Goal: Task Accomplishment & Management: Manage account settings

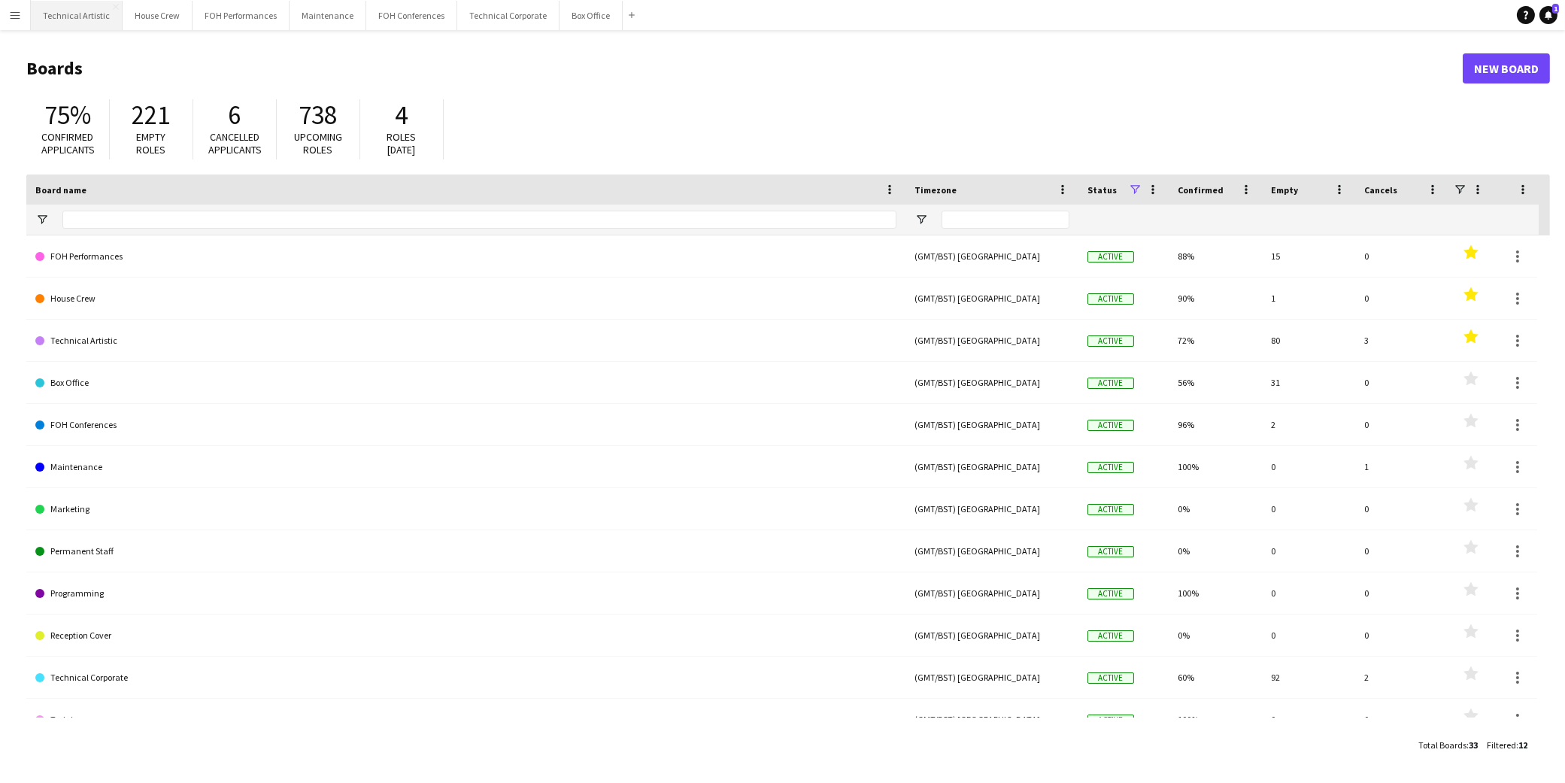
click at [98, 16] on button "Technical Artistic Close" at bounding box center [77, 15] width 92 height 29
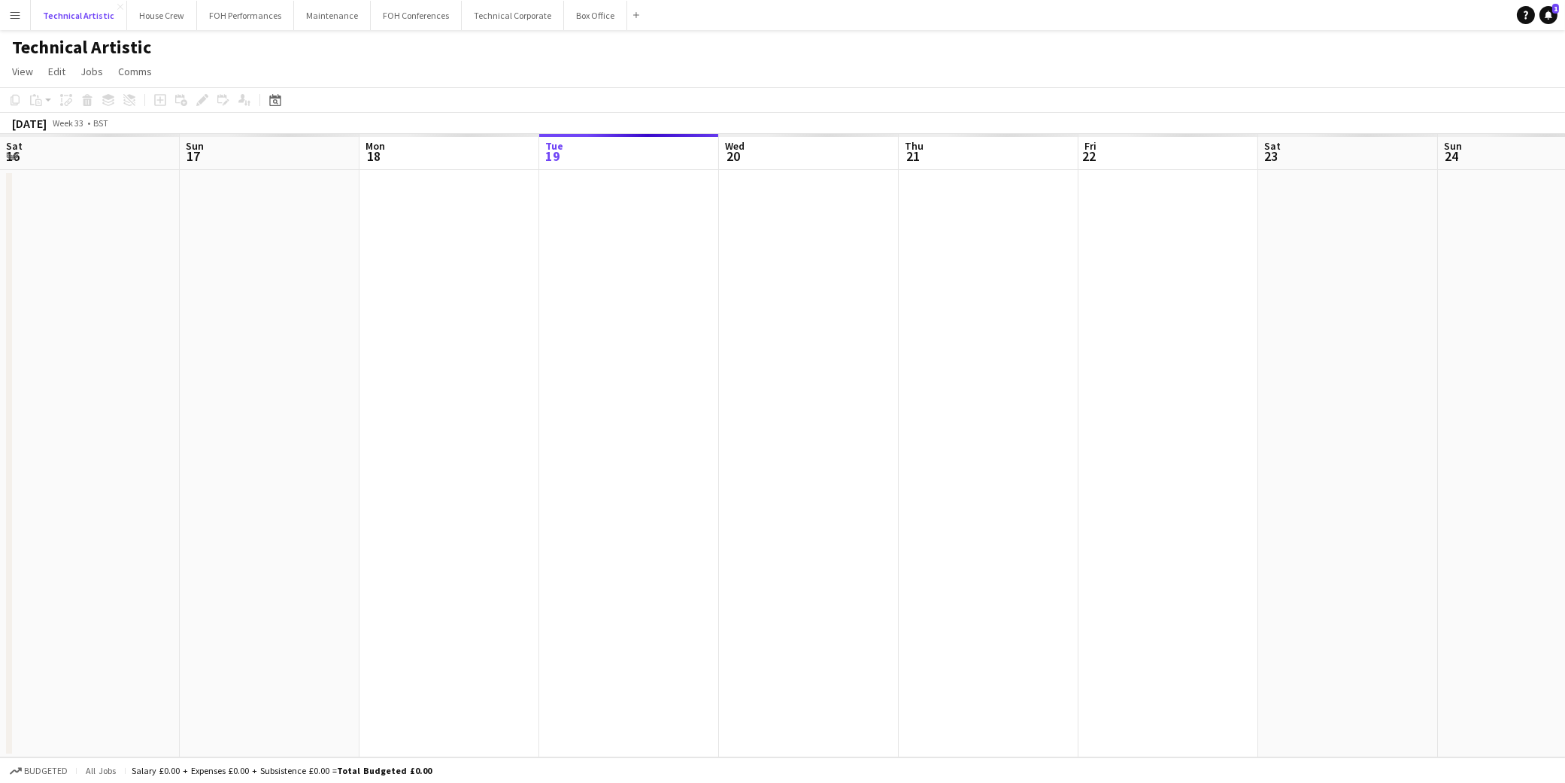
scroll to position [0, 359]
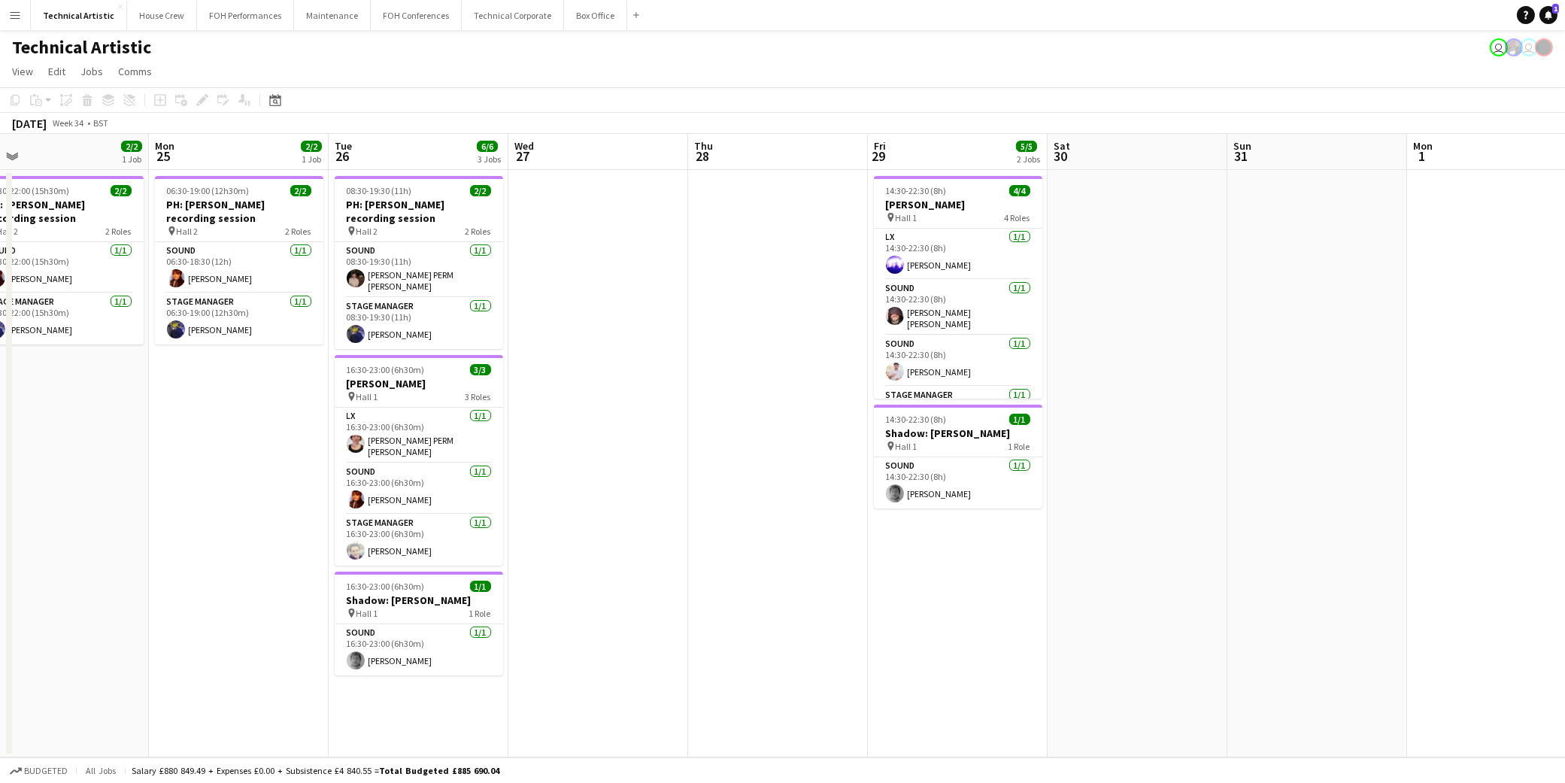
drag, startPoint x: 1251, startPoint y: 600, endPoint x: 207, endPoint y: 519, distance: 1047.1
click at [207, 519] on app-calendar-viewport "Thu 21 Fri 22 Sat 23 Sun 24 2/2 1 Job Mon 25 2/2 1 Job Tue 26 6/6 3 Jobs Wed 27…" at bounding box center [782, 446] width 1565 height 624
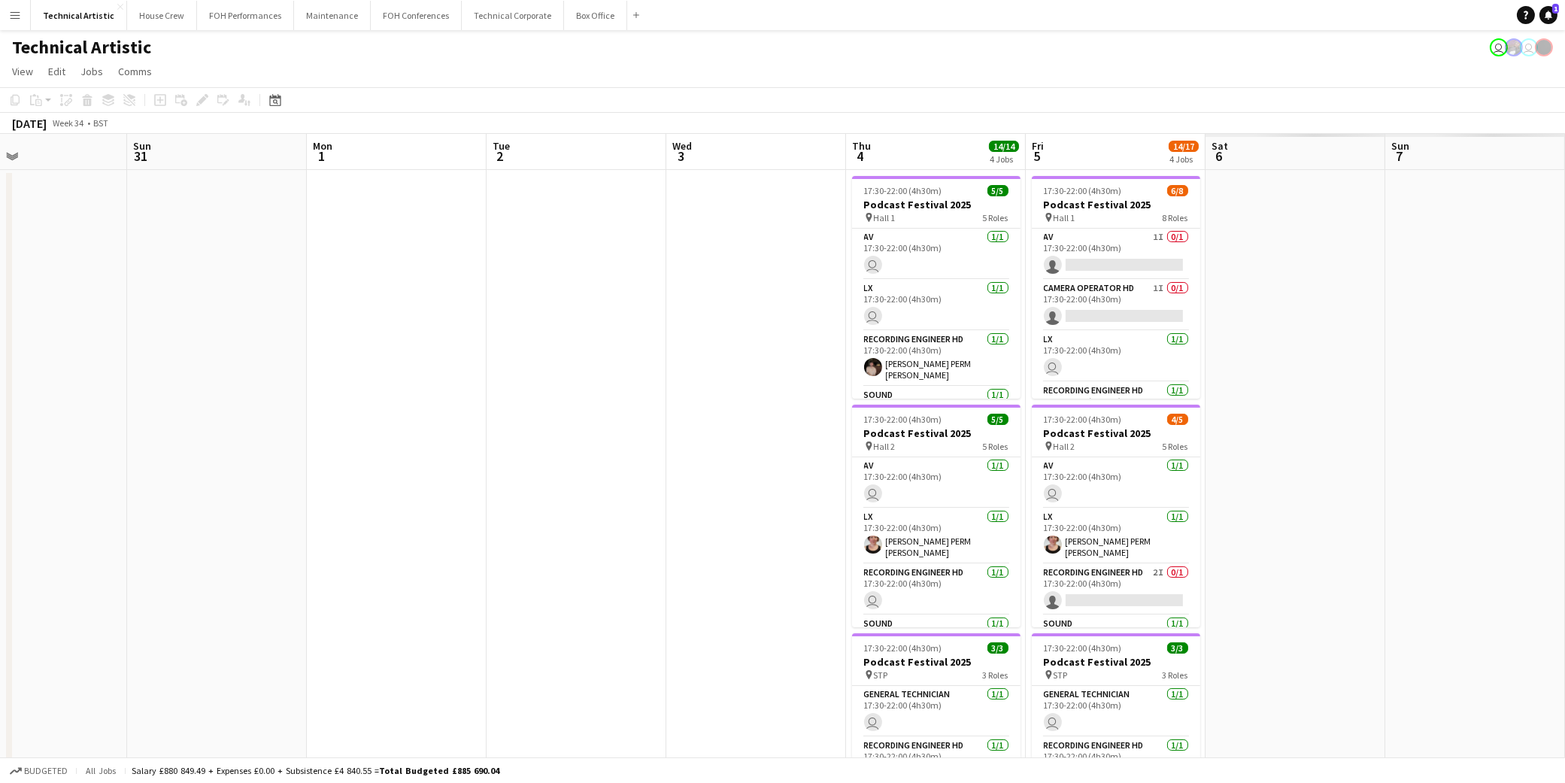
drag, startPoint x: 1328, startPoint y: 533, endPoint x: 405, endPoint y: 520, distance: 923.0
click at [405, 520] on app-calendar-viewport "Wed 27 Thu 28 Fri 29 5/5 2 Jobs Sat 30 Sun 31 Mon 1 Tue 2 Wed 3 Thu 4 14/14 4 J…" at bounding box center [782, 571] width 1565 height 875
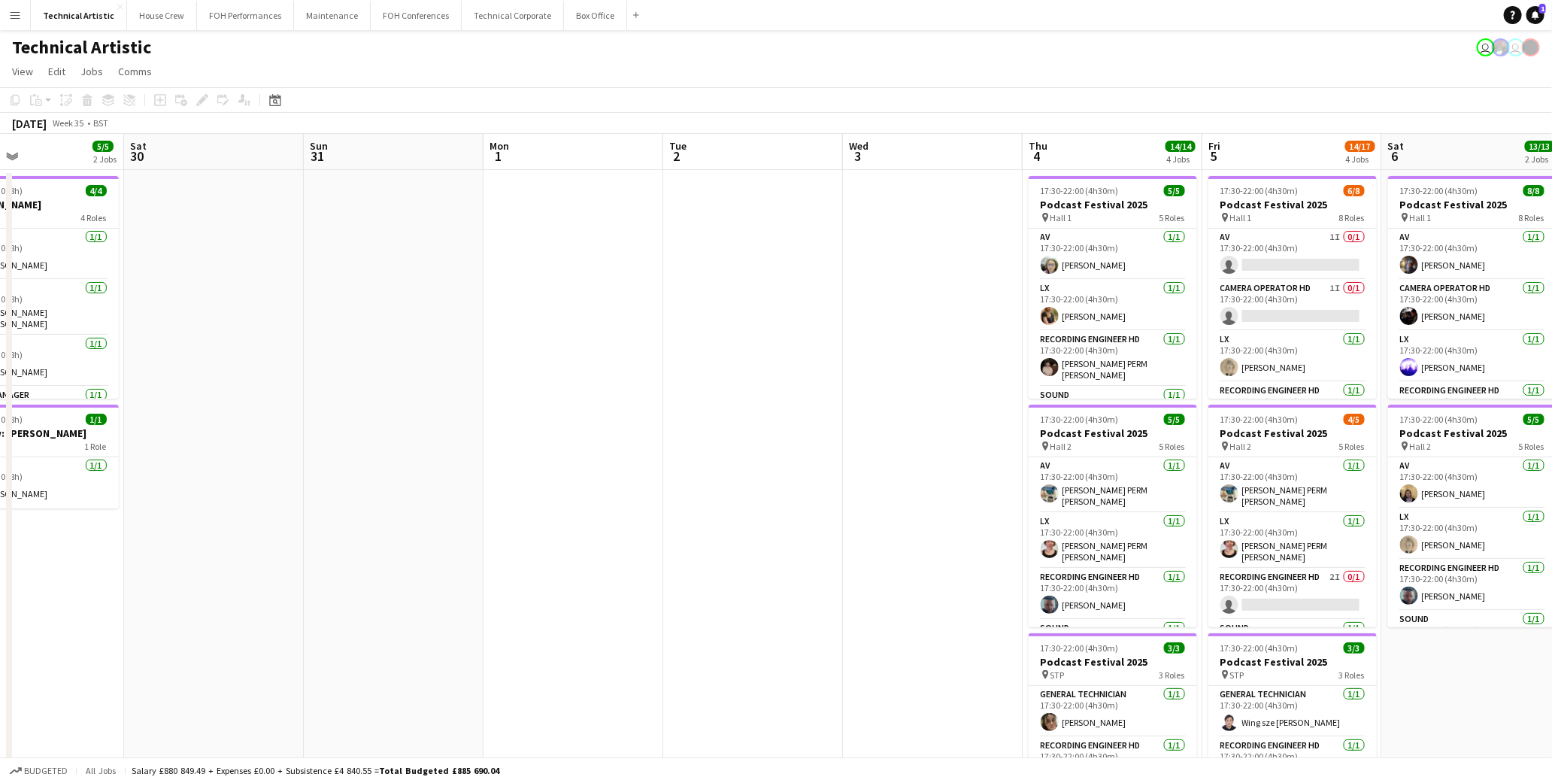
scroll to position [0, 396]
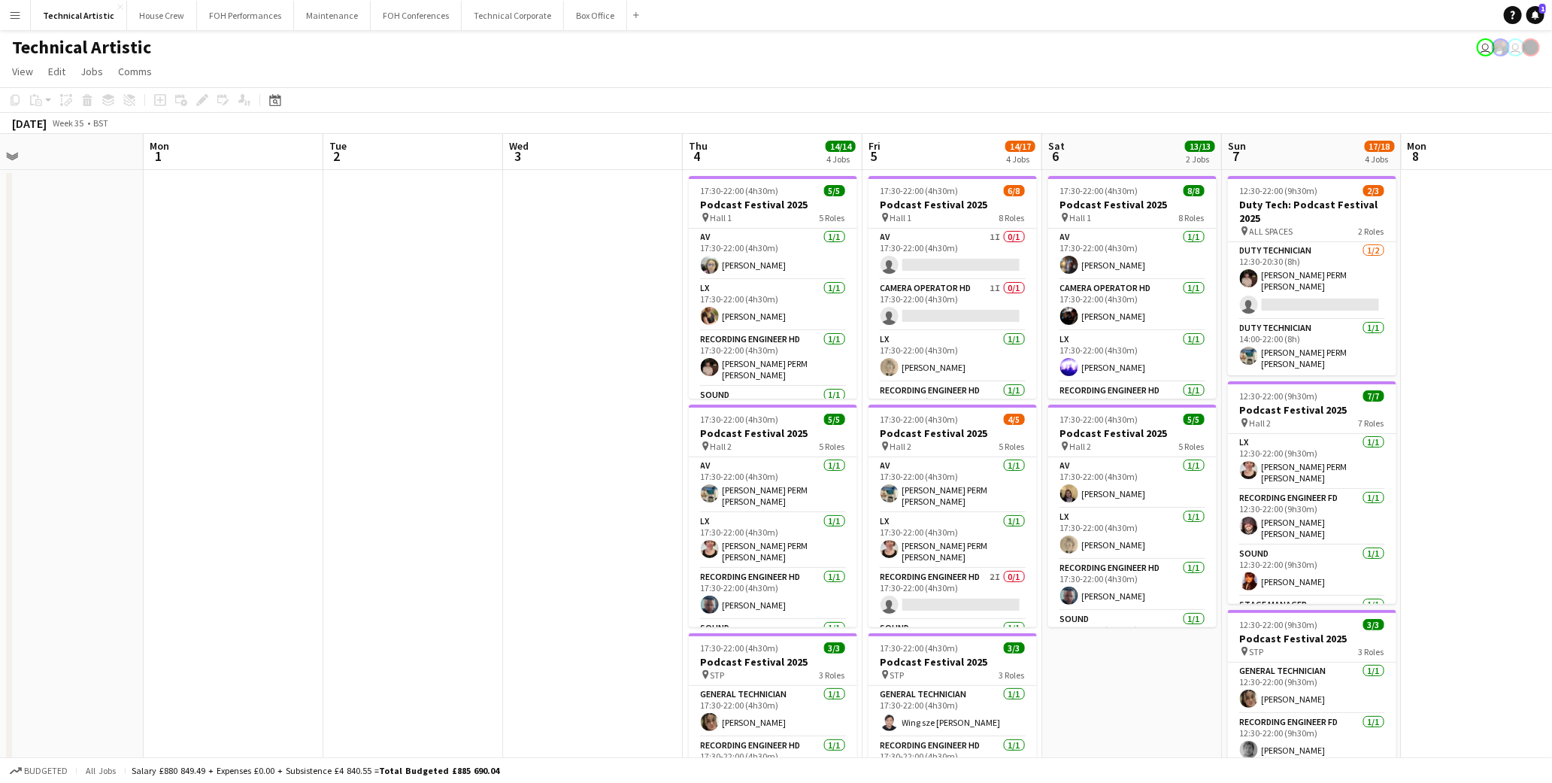
drag, startPoint x: 952, startPoint y: 485, endPoint x: 612, endPoint y: 462, distance: 340.8
click at [612, 462] on app-calendar-viewport "Fri 29 5/5 2 Jobs Sat 30 Sun 31 Mon 1 Tue 2 Wed 3 Thu 4 14/14 4 Jobs Fri 5 14/1…" at bounding box center [776, 608] width 1552 height 948
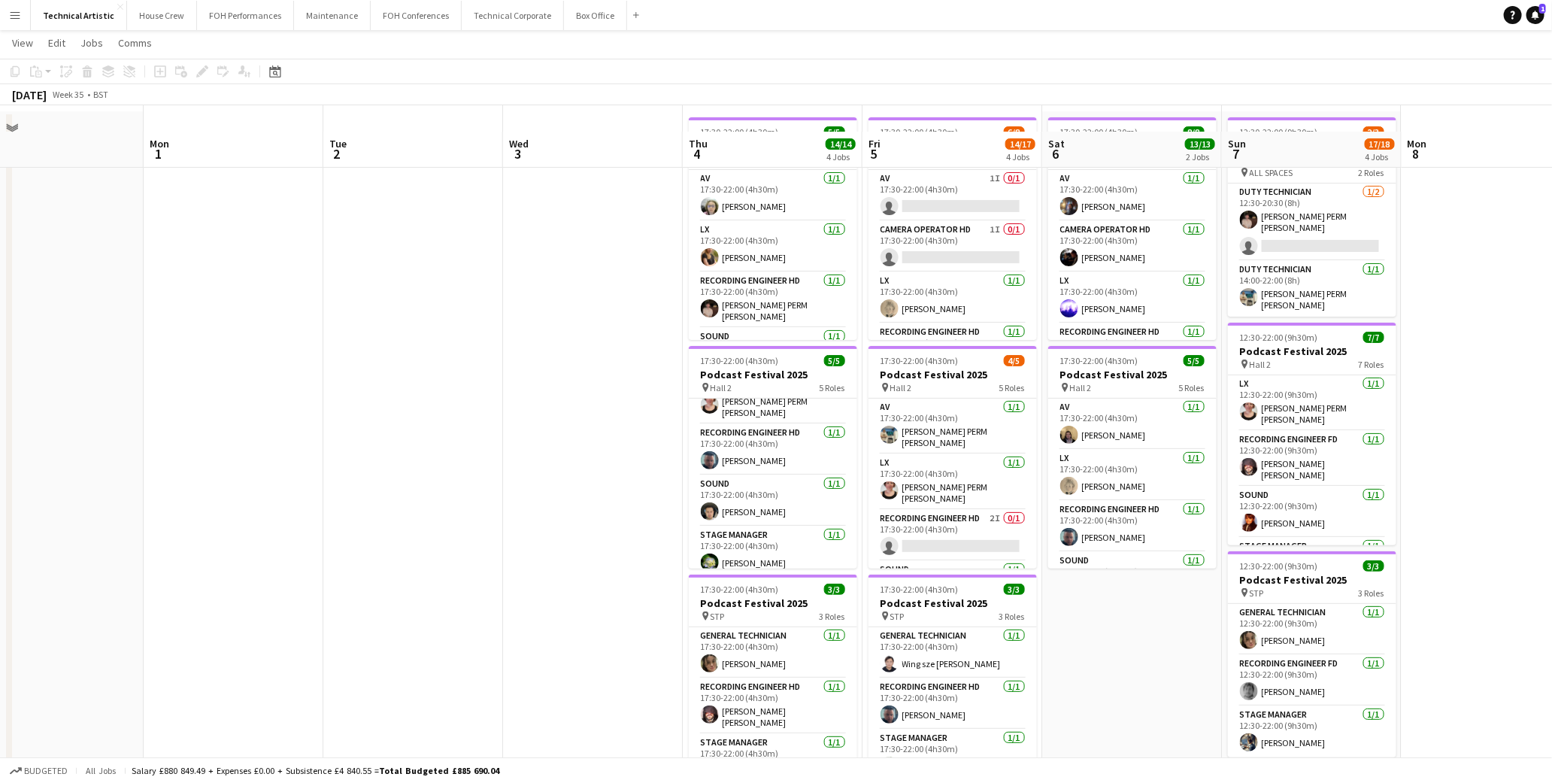
scroll to position [83, 0]
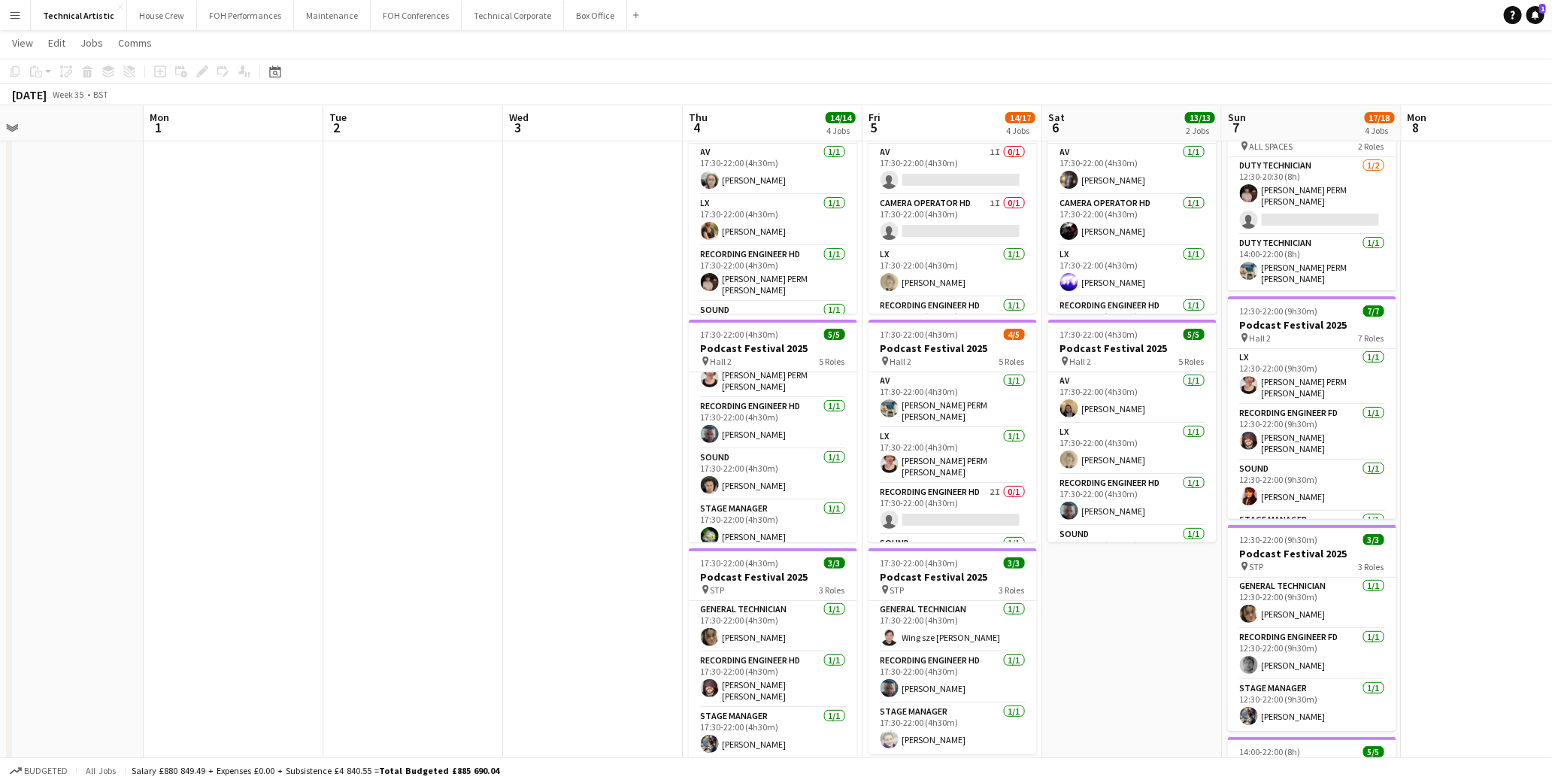
click at [540, 377] on app-date-cell at bounding box center [593, 541] width 180 height 912
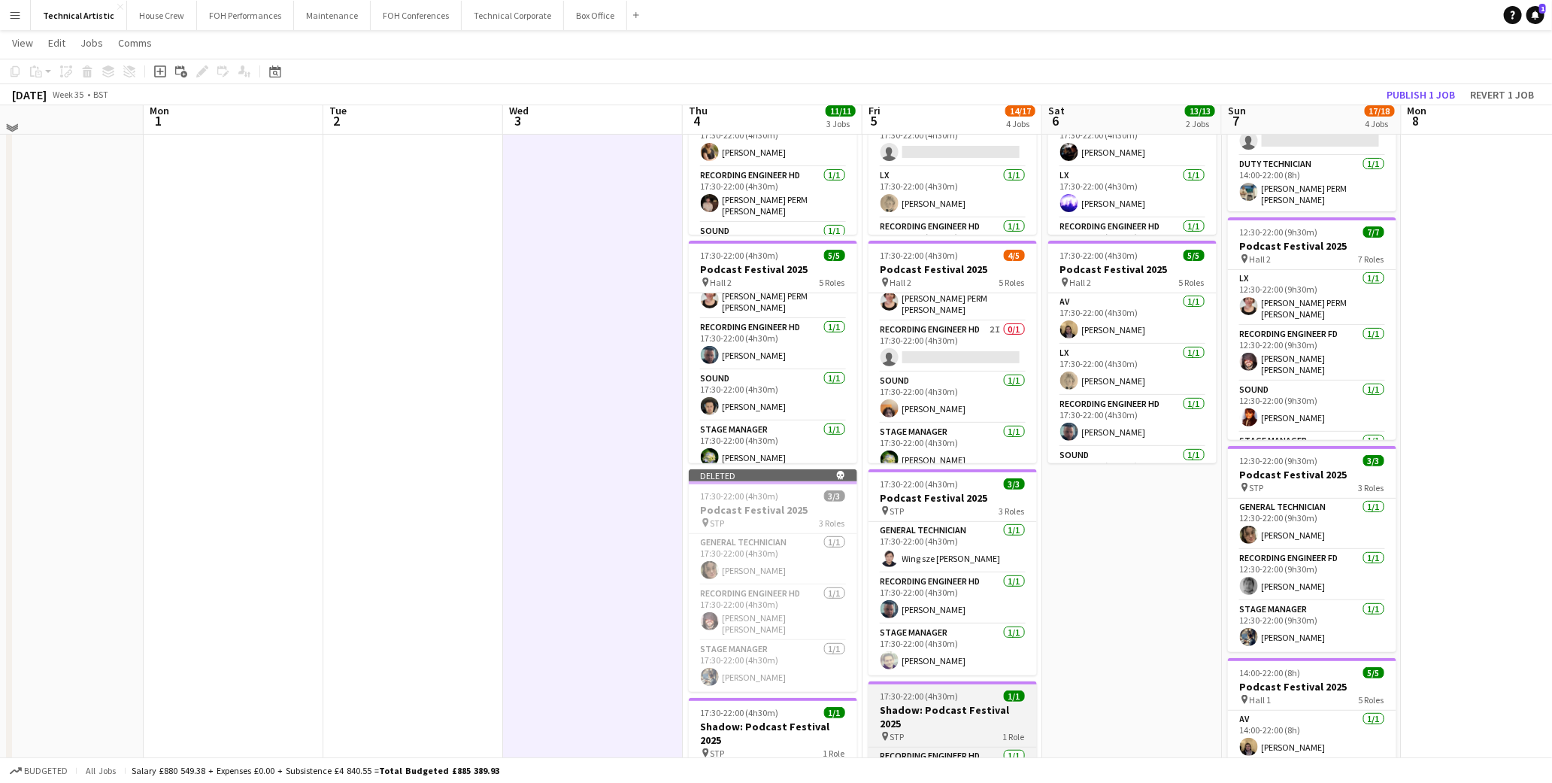
scroll to position [155, 0]
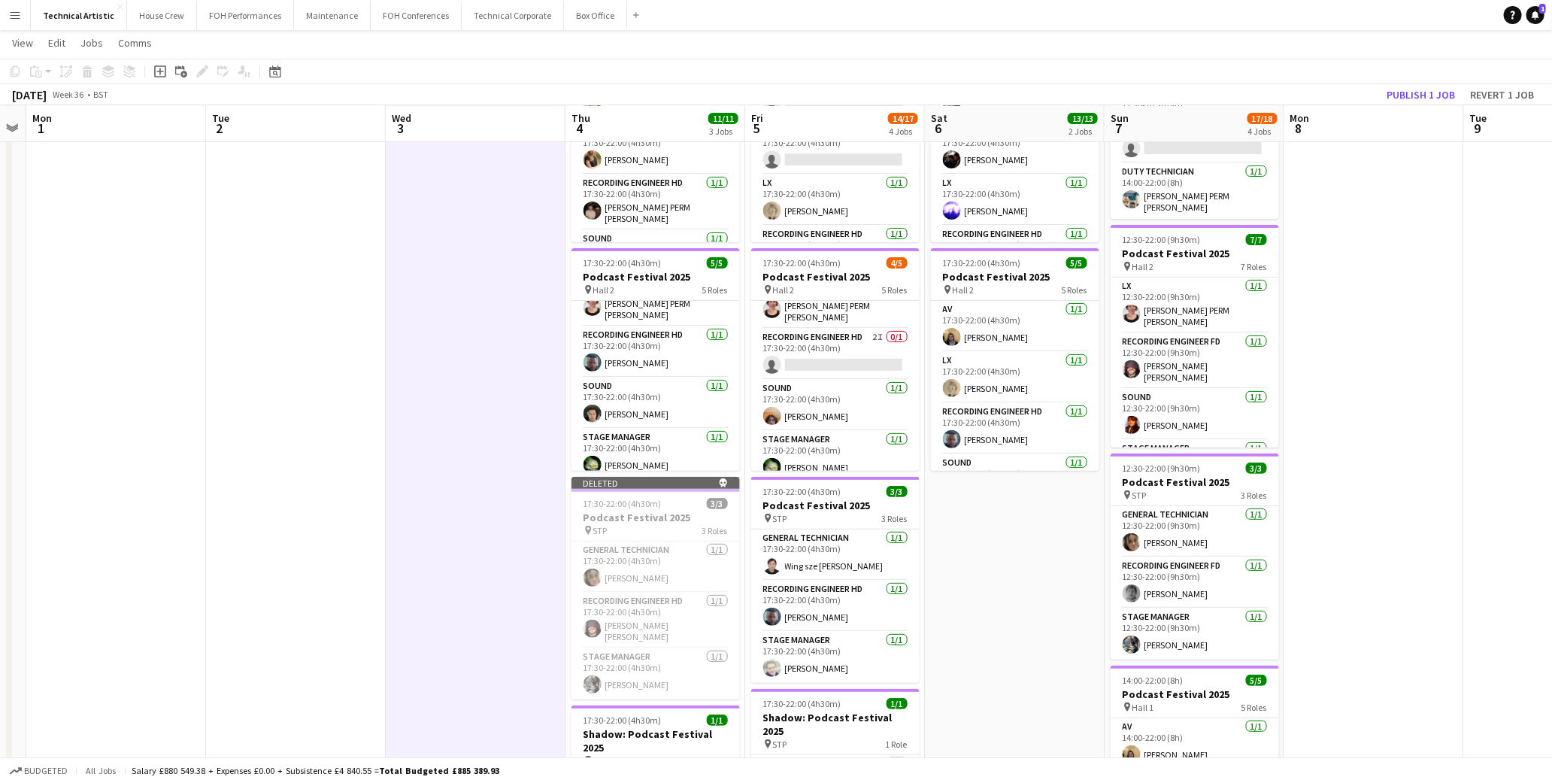
drag, startPoint x: 1073, startPoint y: 581, endPoint x: 910, endPoint y: 590, distance: 163.4
click at [910, 590] on app-calendar-viewport "Fri 29 5/5 2 Jobs Sat 30 Sun 31 Mon 1 Tue 2 Wed 3 Thu 4 11/11 3 Jobs Fri 5 14/1…" at bounding box center [776, 414] width 1552 height 1021
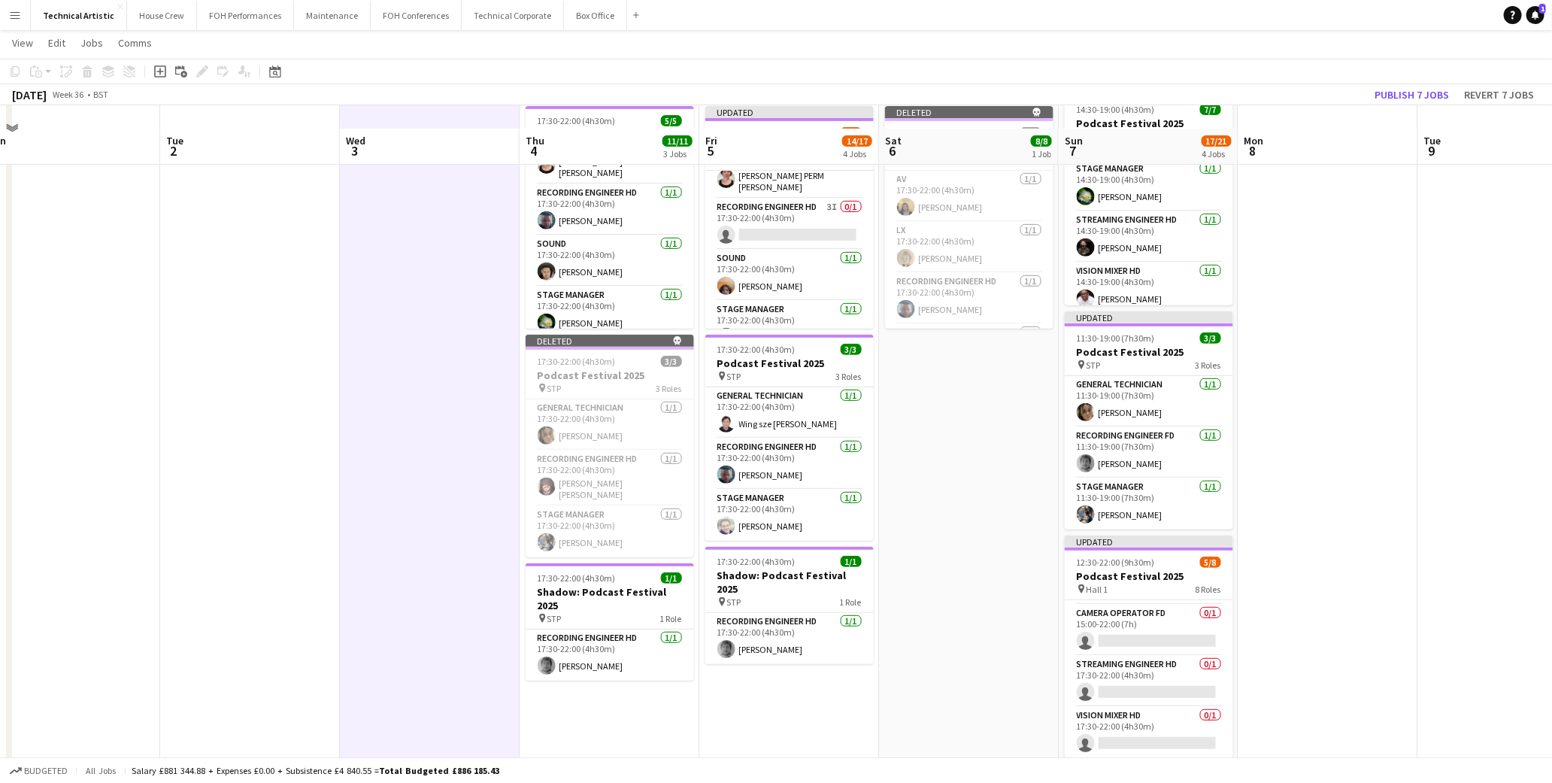
scroll to position [322, 0]
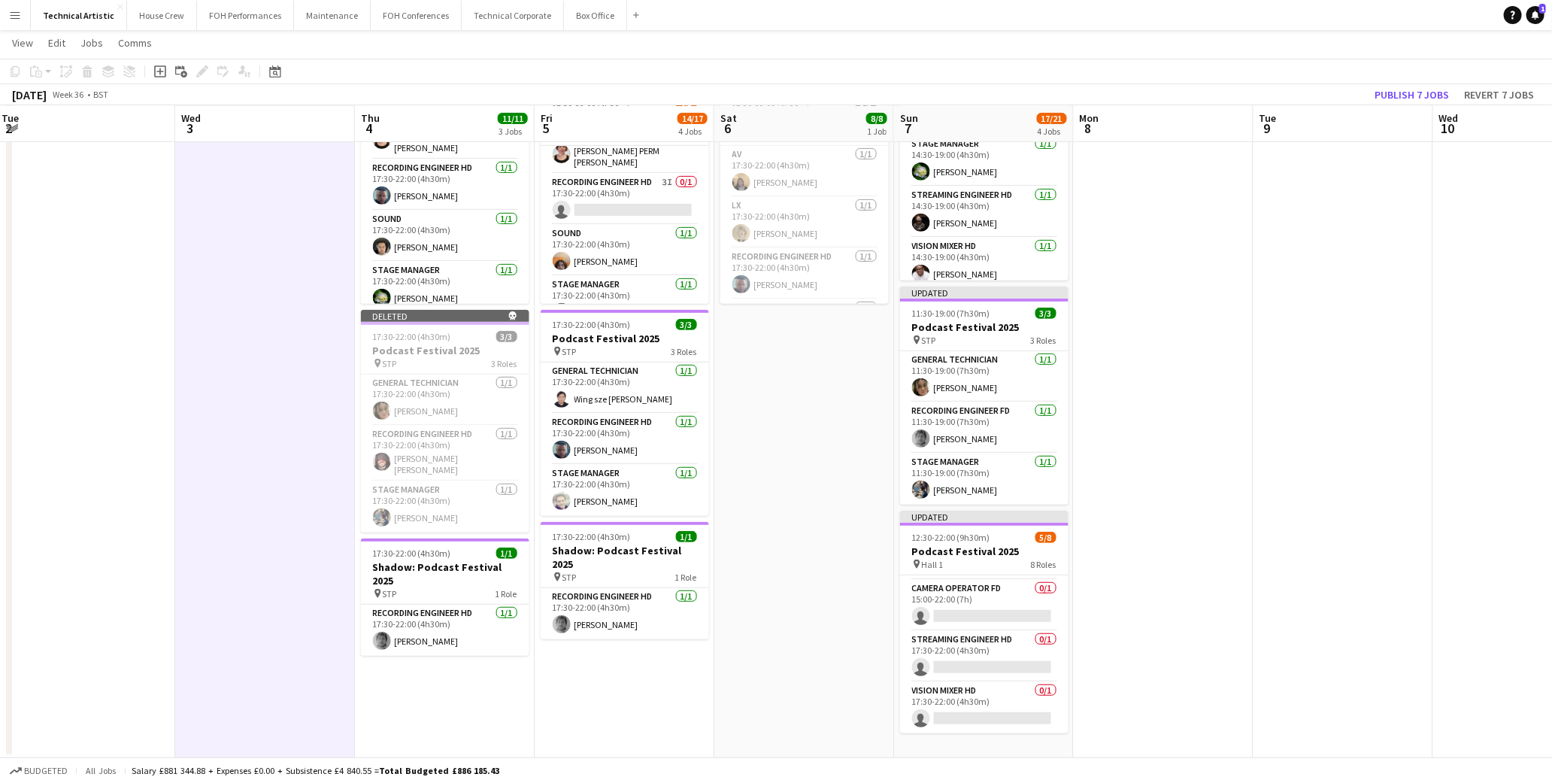
drag, startPoint x: 1336, startPoint y: 390, endPoint x: 708, endPoint y: 326, distance: 631.3
click at [632, 313] on app-calendar-viewport "Fri 29 5/5 2 Jobs Sat 30 Sun 31 Mon 1 Tue 2 Wed 3 Thu 4 11/11 3 Jobs Fri 5 14/1…" at bounding box center [776, 247] width 1552 height 1021
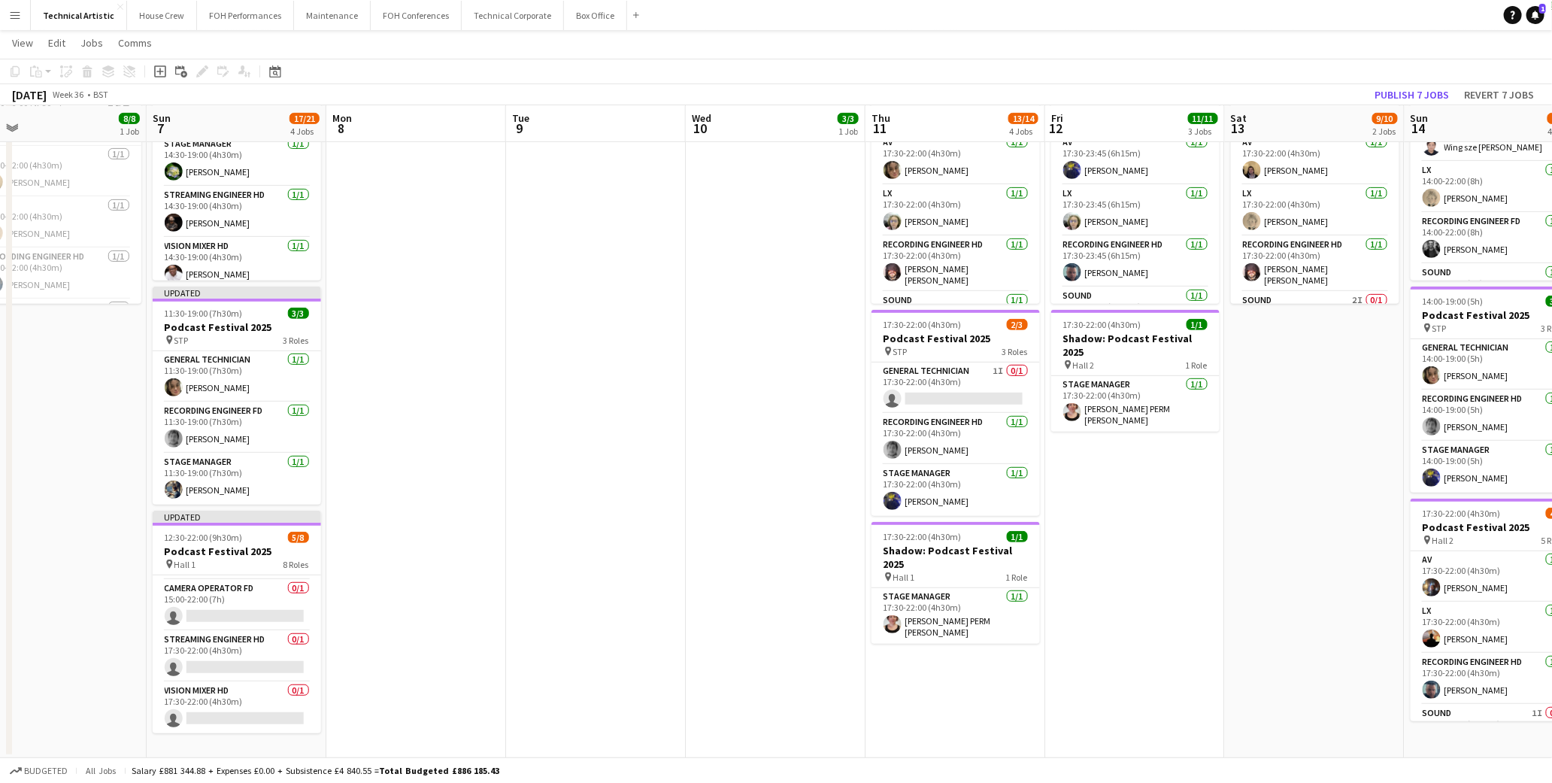
scroll to position [0, 573]
drag, startPoint x: 906, startPoint y: 381, endPoint x: 697, endPoint y: 347, distance: 211.8
click at [697, 347] on app-calendar-viewport "Wed 3 Thu 4 11/11 3 Jobs Fri 5 14/17 4 Jobs Sat 6 8/8 1 Job Sun 7 17/21 4 Jobs …" at bounding box center [776, 247] width 1552 height 1021
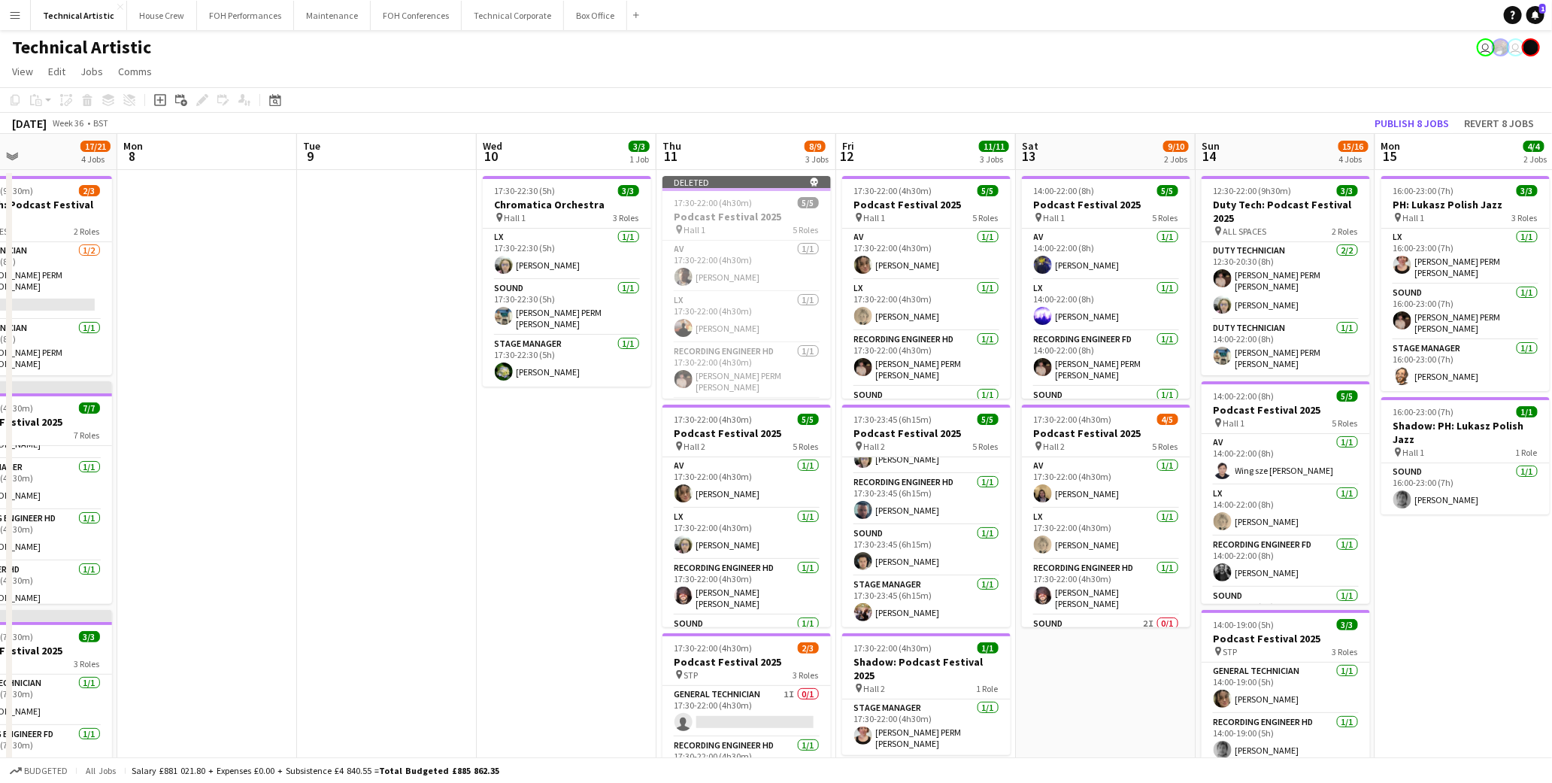
scroll to position [0, 432]
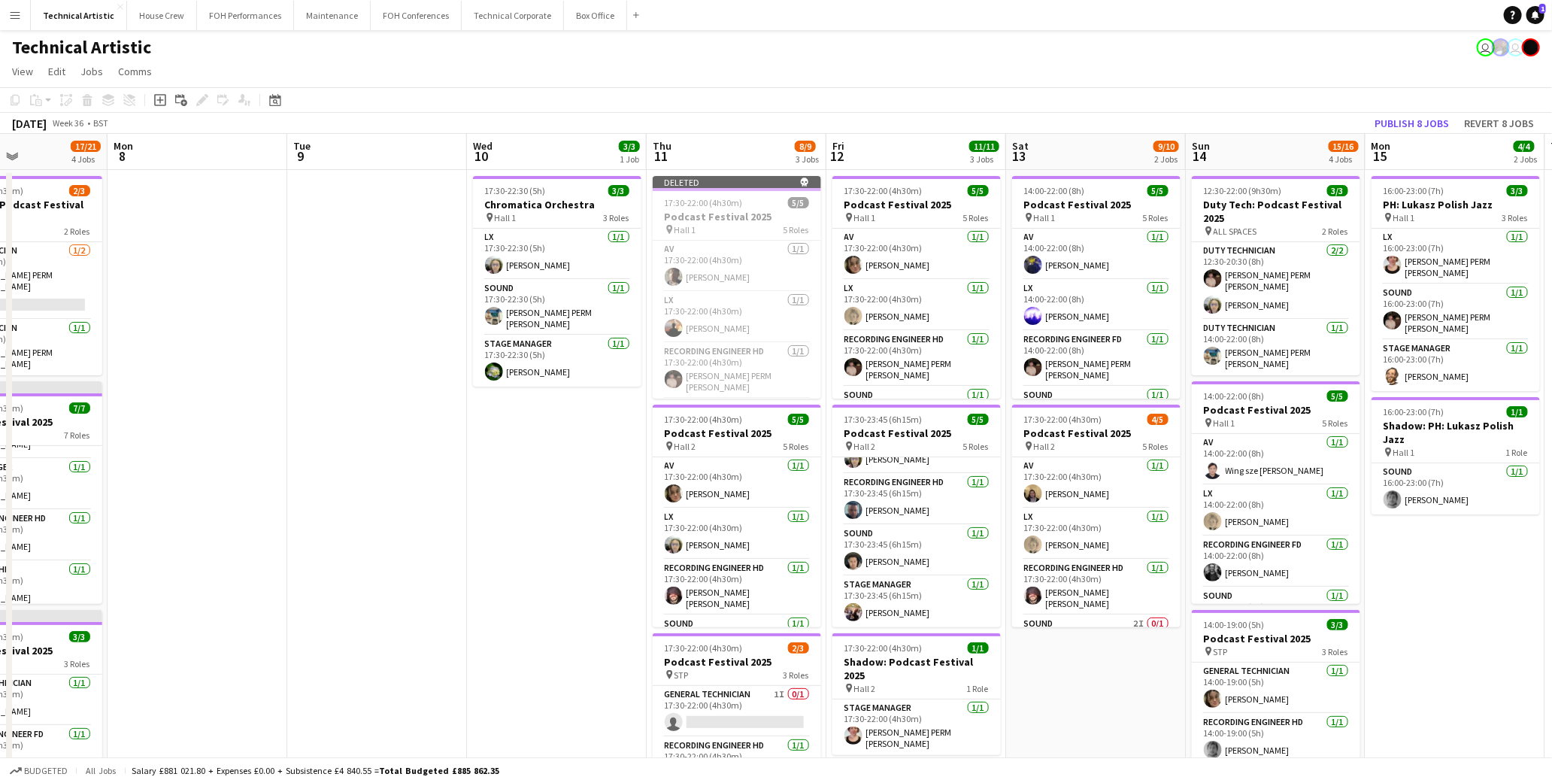
drag, startPoint x: 1330, startPoint y: 704, endPoint x: 1112, endPoint y: 679, distance: 219.5
click at [1112, 679] on app-calendar-viewport "Fri 5 14/17 4 Jobs Sat 6 8/8 1 Job Sun 7 17/21 4 Jobs Mon 8 Tue 9 Wed 10 3/3 1 …" at bounding box center [776, 608] width 1552 height 948
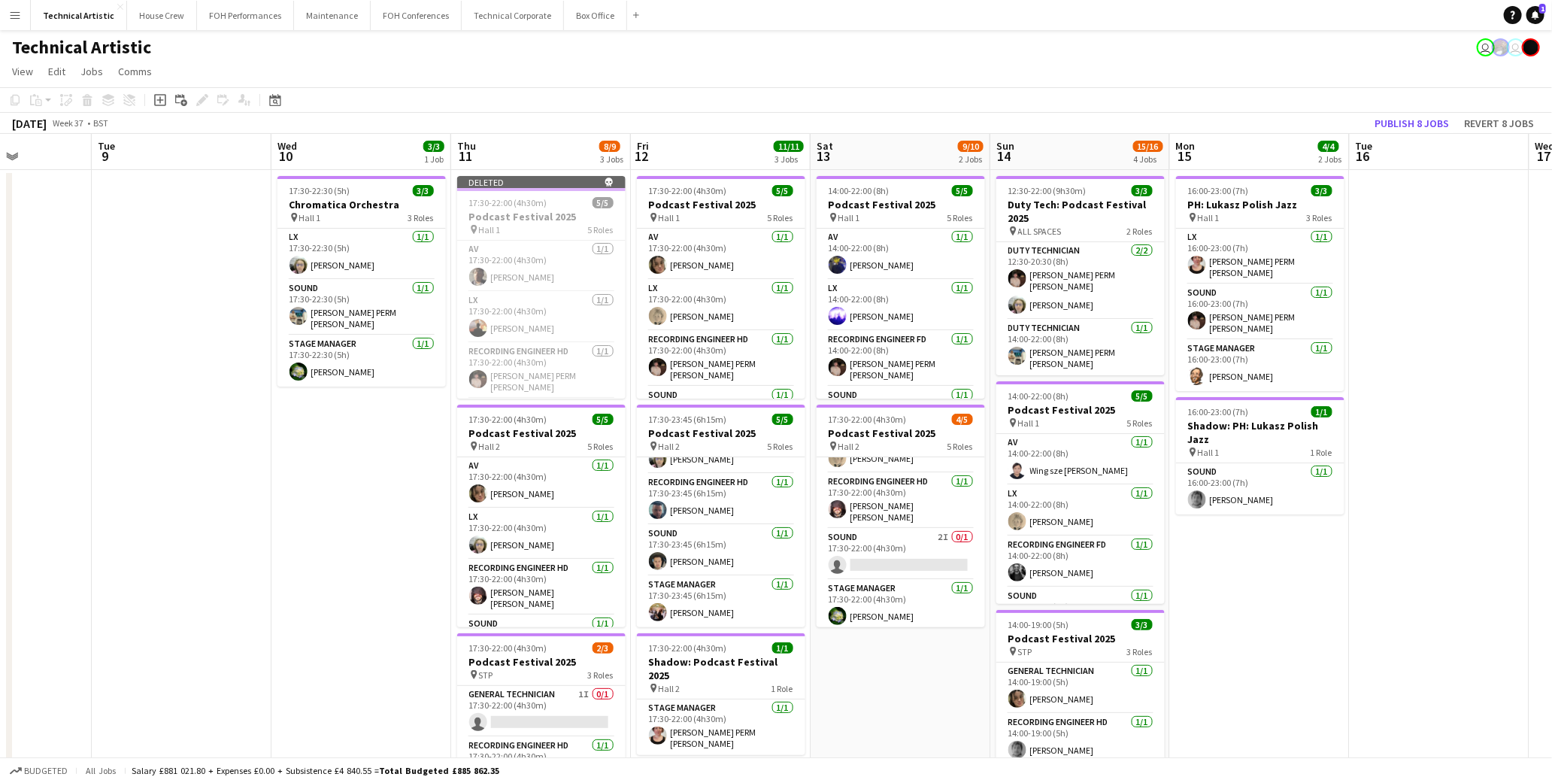
scroll to position [0, 632]
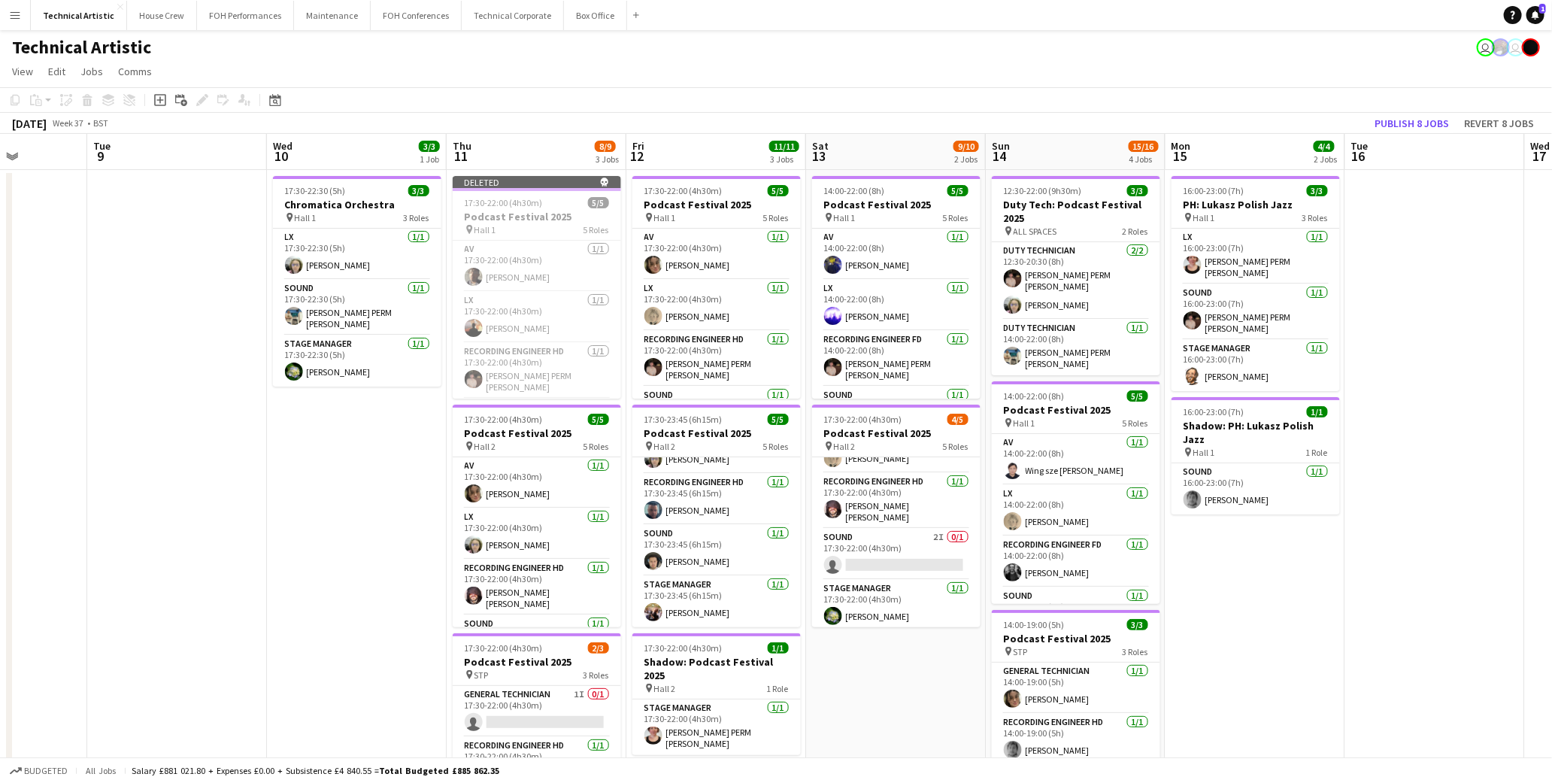
drag, startPoint x: 1467, startPoint y: 670, endPoint x: 1267, endPoint y: 663, distance: 199.5
click at [1267, 663] on app-calendar-viewport "Fri 5 14/17 4 Jobs Sat 6 8/8 1 Job Sun 7 17/21 4 Jobs Mon 8 Tue 9 Wed 10 3/3 1 …" at bounding box center [776, 608] width 1552 height 948
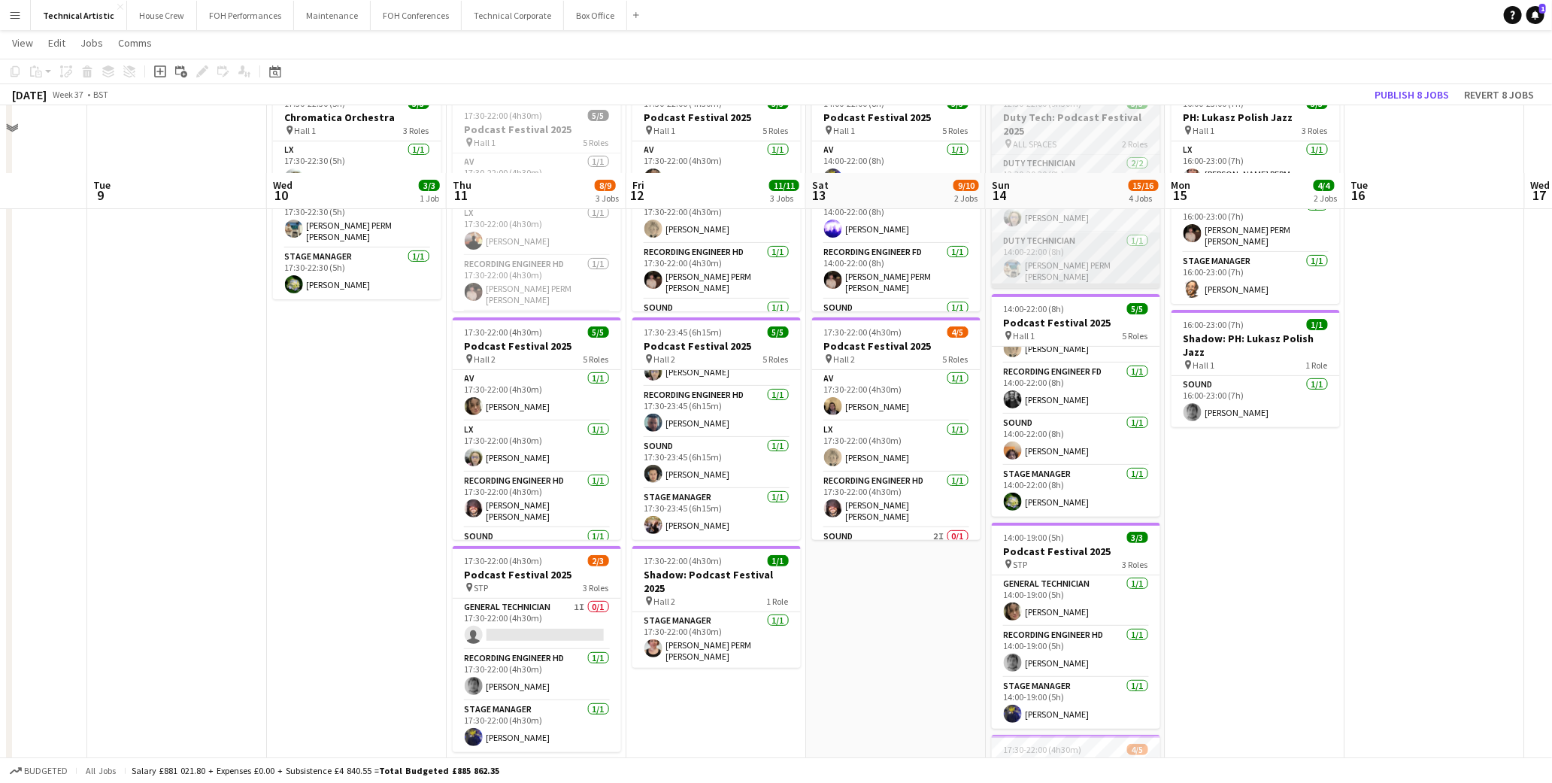
scroll to position [0, 0]
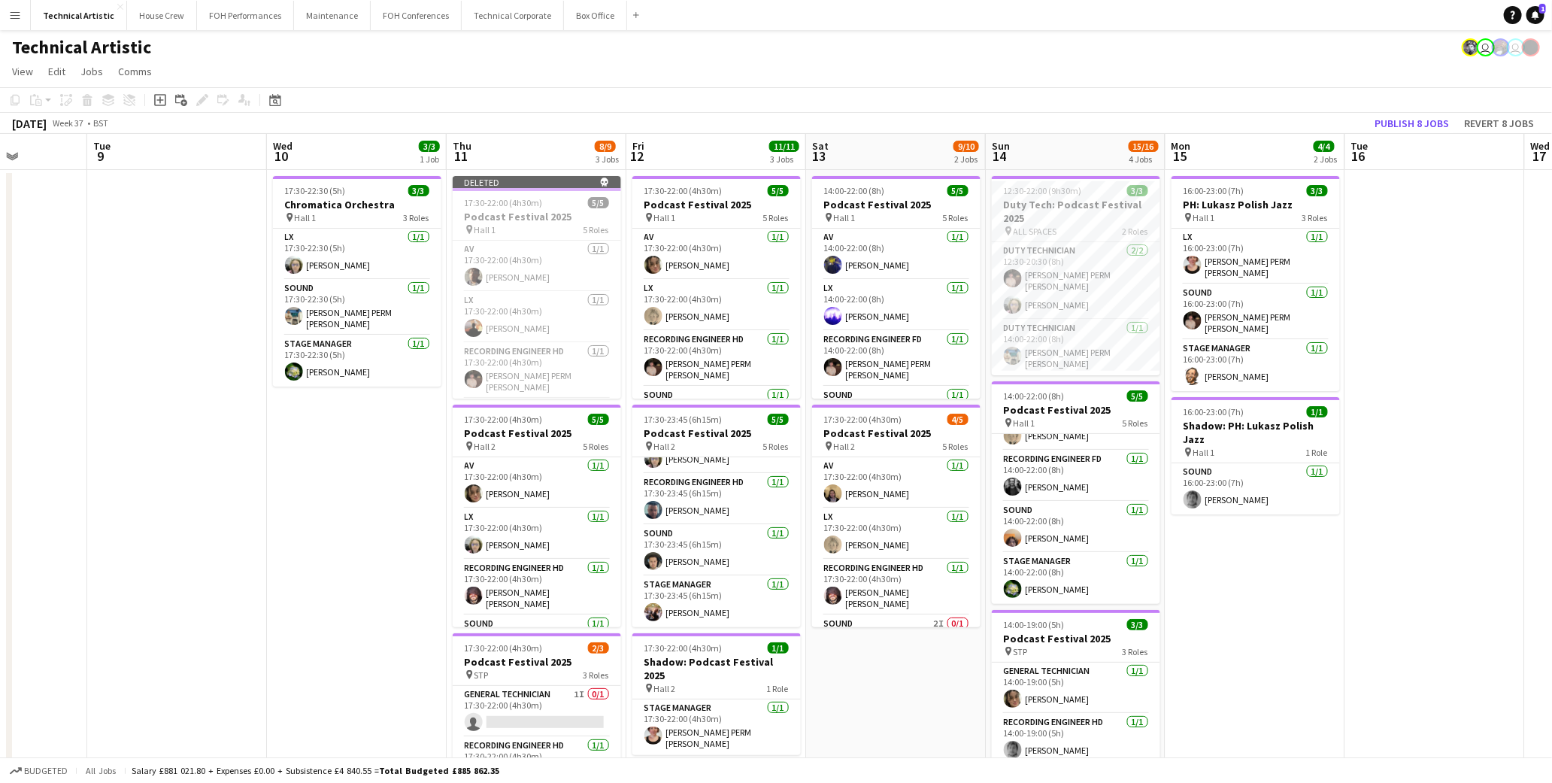
click at [1316, 617] on app-date-cell "16:00-23:00 (7h) 3/3 PH: Lukasz Polish Jazz pin Hall 1 3 Roles LX [DATE] 16:00-…" at bounding box center [1256, 626] width 180 height 912
